Goal: Information Seeking & Learning: Find specific fact

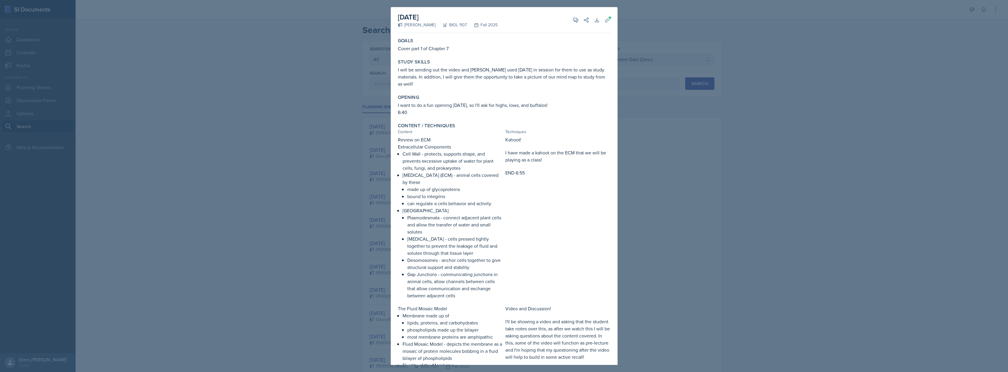
select select "all"
select select "6d02d006-d2ce-4ab3-bc11-53b48f3c94ca"
select select "3"
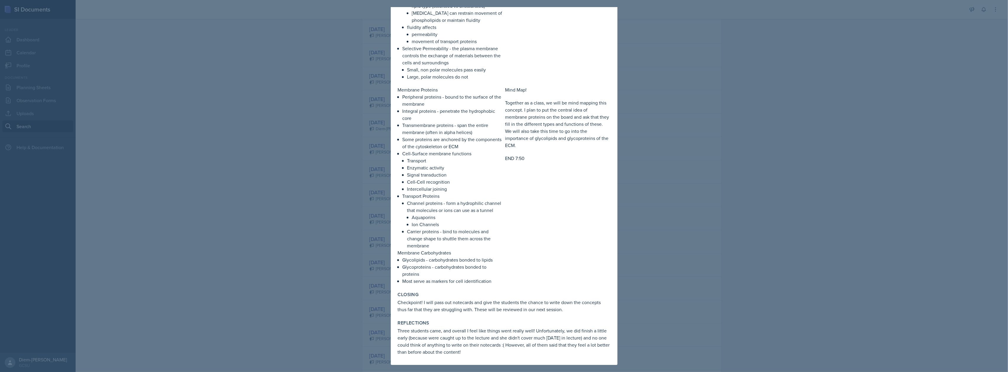
drag, startPoint x: 713, startPoint y: 144, endPoint x: 703, endPoint y: 143, distance: 10.0
click at [709, 143] on div at bounding box center [504, 186] width 1008 height 372
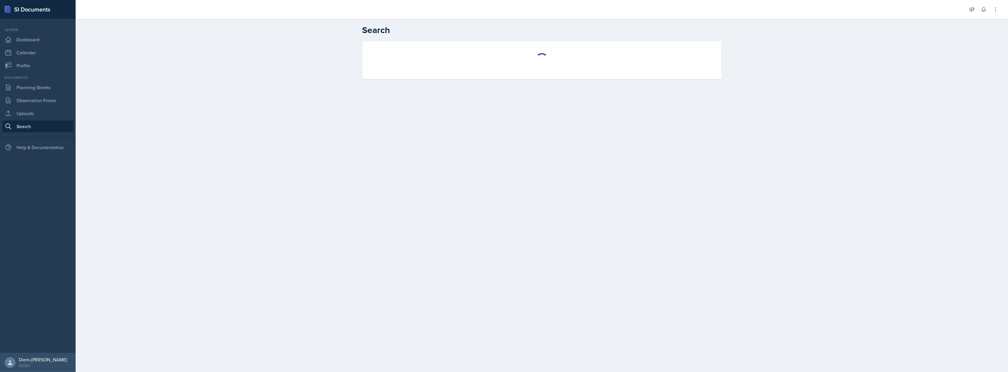
select select "all"
select select "1"
click at [516, 64] on select "Select course All ACCT 3101 ACCT 3102 ASTR 1000 BIOL 1100 BIOL 1107 BIOL 1108 B…" at bounding box center [542, 59] width 112 height 12
select select "6d02d006-d2ce-4ab3-bc11-53b48f3c94ca"
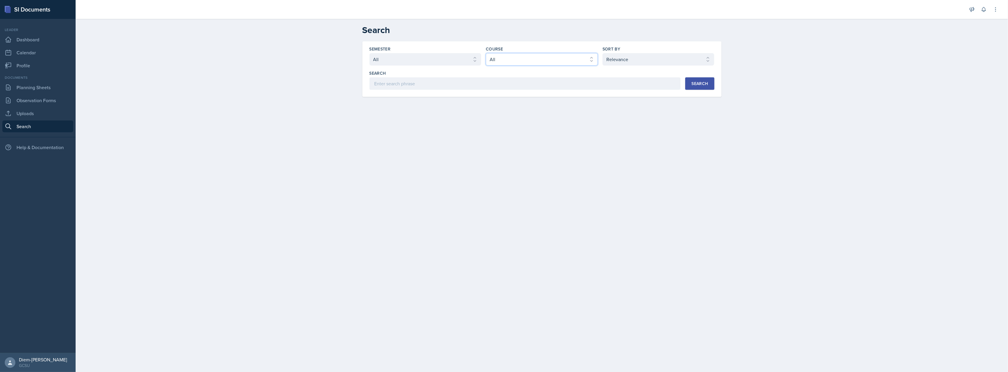
click at [486, 53] on select "Select course All ACCT 3101 ACCT 3102 ASTR 1000 BIOL 1100 BIOL 1107 BIOL 1108 B…" at bounding box center [542, 59] width 112 height 12
click at [631, 59] on select "Select sort by Relevance Document Date (Asc) Document Date (Desc)" at bounding box center [659, 59] width 112 height 12
select select "3"
click at [603, 53] on select "Select sort by Relevance Document Date (Asc) Document Date (Desc)" at bounding box center [659, 59] width 112 height 12
click at [661, 91] on div "Semester Select semester All Fall 2025 Spring 2025 Fall 2024 Spring 2024 Fall 2…" at bounding box center [542, 69] width 359 height 56
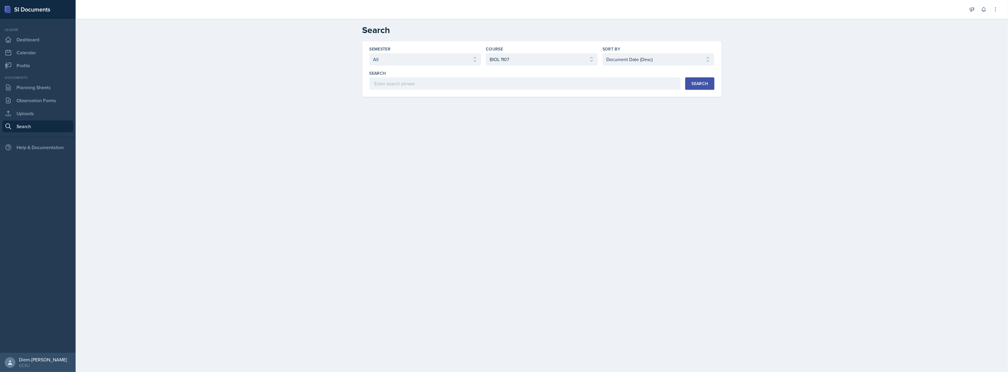
click at [685, 80] on div "Search Search" at bounding box center [542, 80] width 345 height 20
click at [688, 85] on button "Search" at bounding box center [699, 83] width 29 height 12
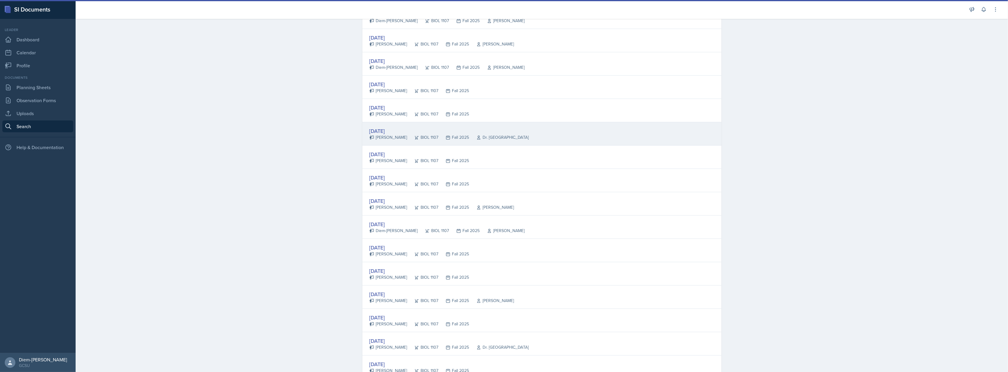
scroll to position [315, 0]
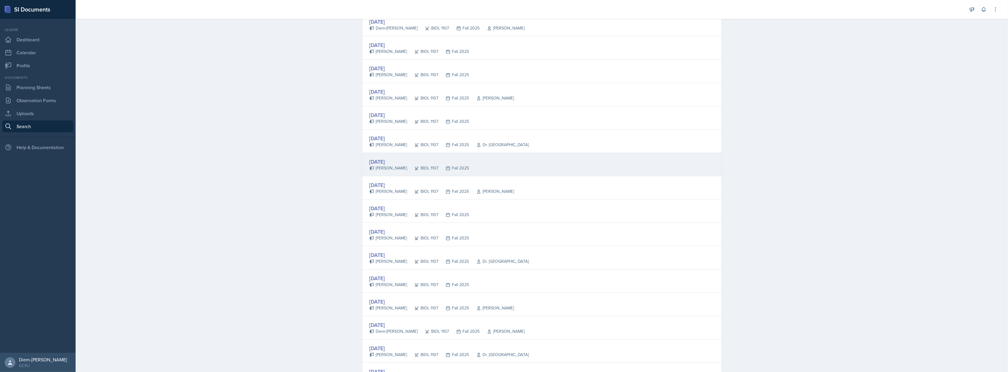
click at [394, 171] on div "[PERSON_NAME]" at bounding box center [389, 168] width 38 height 6
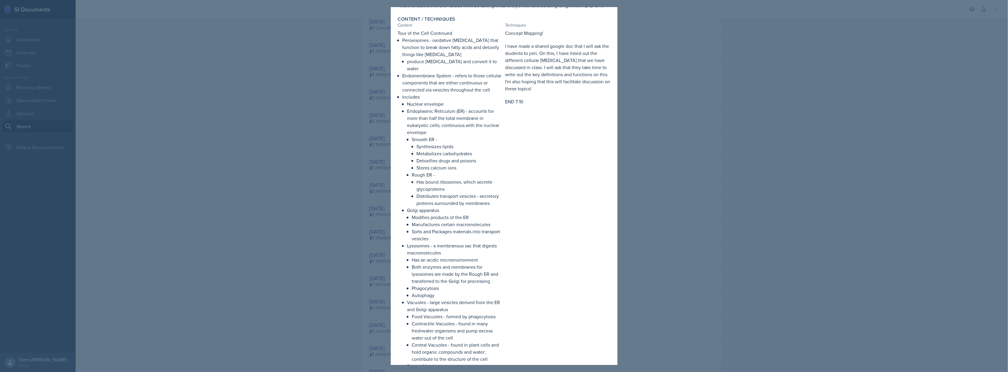
scroll to position [0, 0]
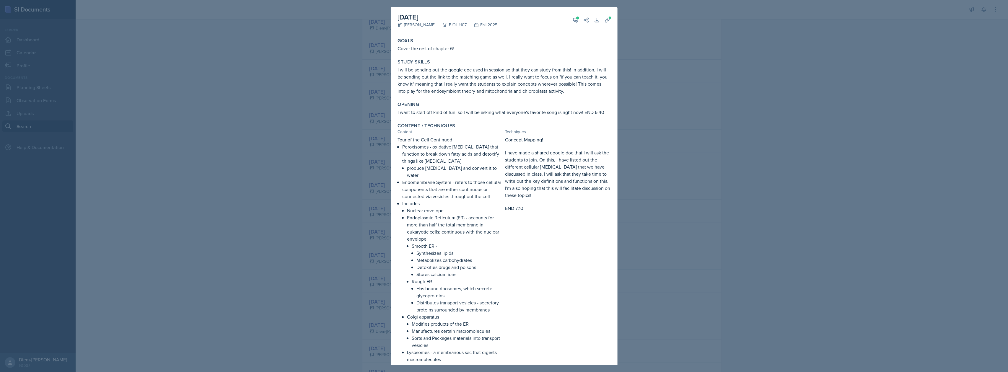
click at [746, 139] on div at bounding box center [504, 186] width 1008 height 372
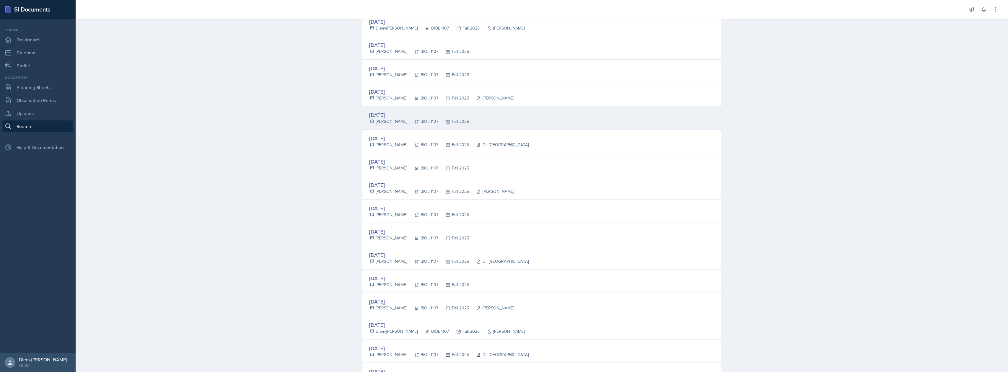
click at [466, 117] on div "[DATE] [PERSON_NAME] BIOL 1107 Fall 2025" at bounding box center [542, 117] width 359 height 23
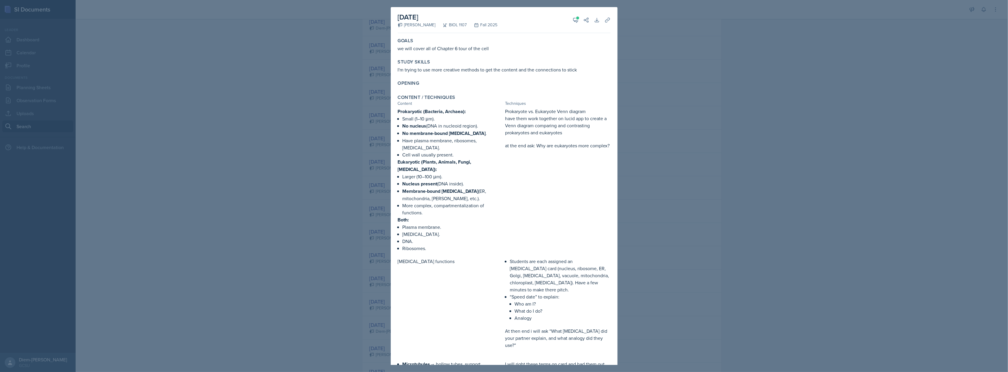
drag, startPoint x: 732, startPoint y: 116, endPoint x: 735, endPoint y: 118, distance: 3.2
click at [734, 118] on div at bounding box center [504, 186] width 1008 height 372
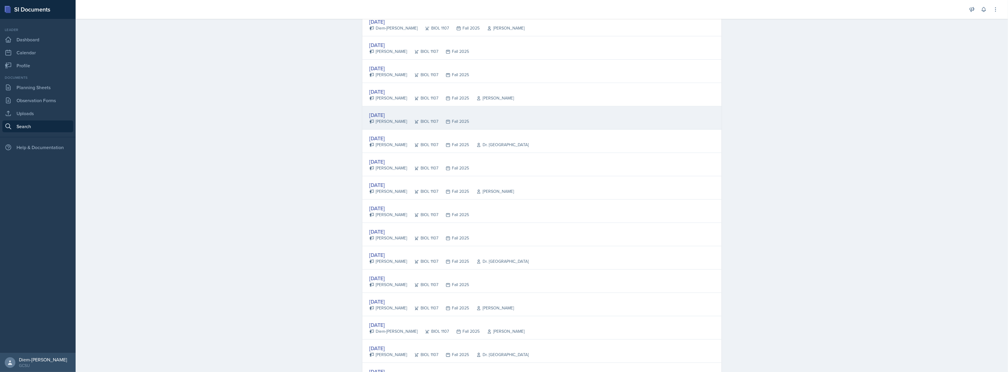
scroll to position [276, 0]
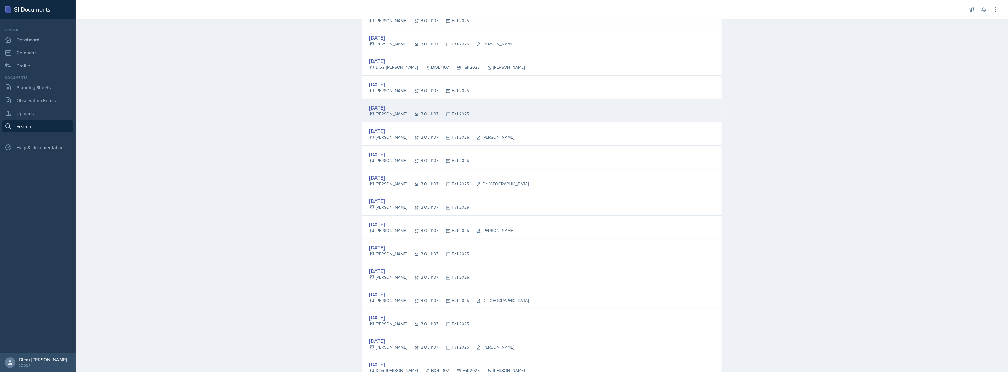
click at [502, 114] on div "[DATE] [PERSON_NAME] BIOL 1107 Fall 2025" at bounding box center [542, 110] width 359 height 23
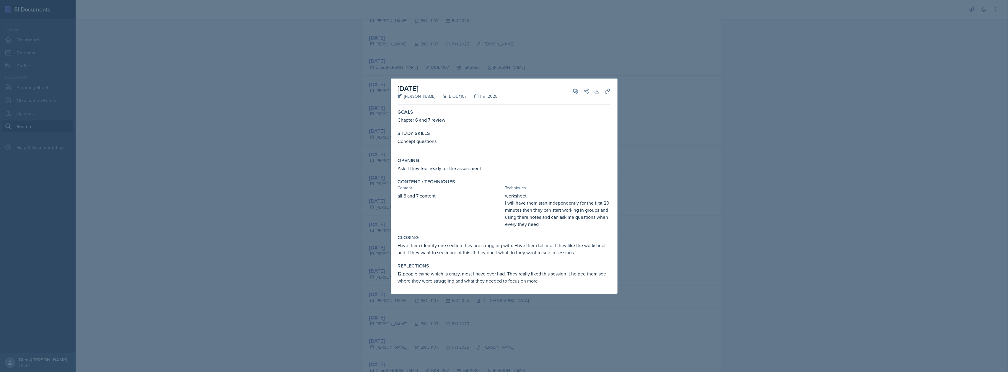
click at [724, 108] on div at bounding box center [504, 186] width 1008 height 372
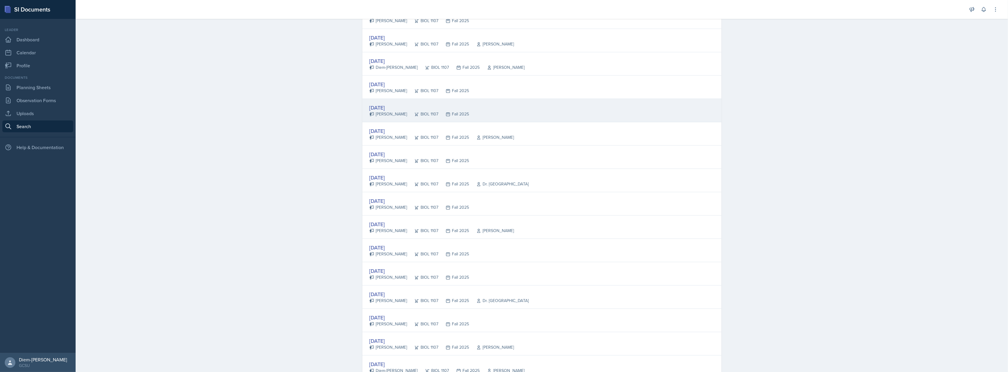
scroll to position [197, 0]
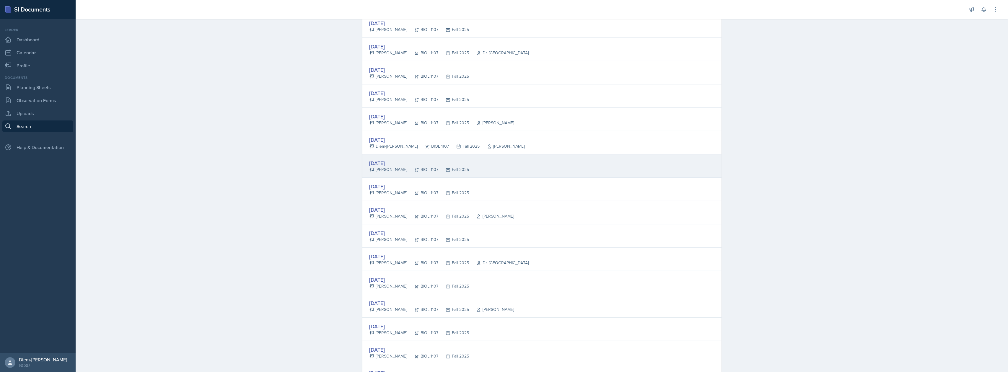
click at [560, 161] on div "[DATE] [PERSON_NAME] BIOL 1107 Fall 2025" at bounding box center [542, 166] width 359 height 23
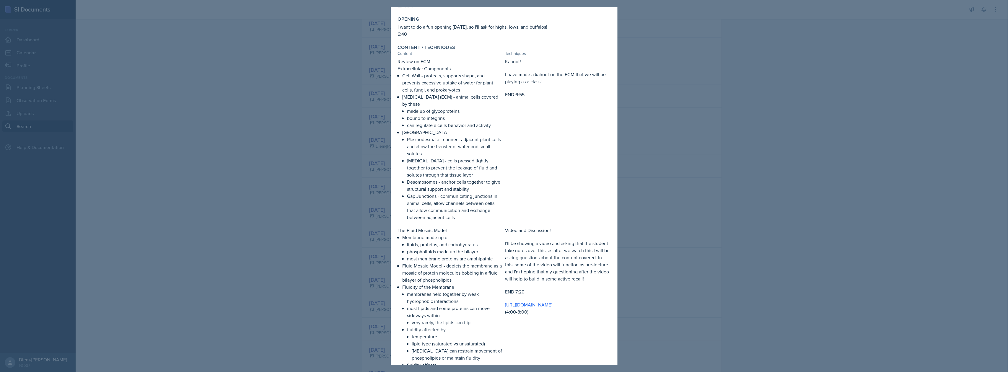
scroll to position [79, 0]
